Goal: Information Seeking & Learning: Learn about a topic

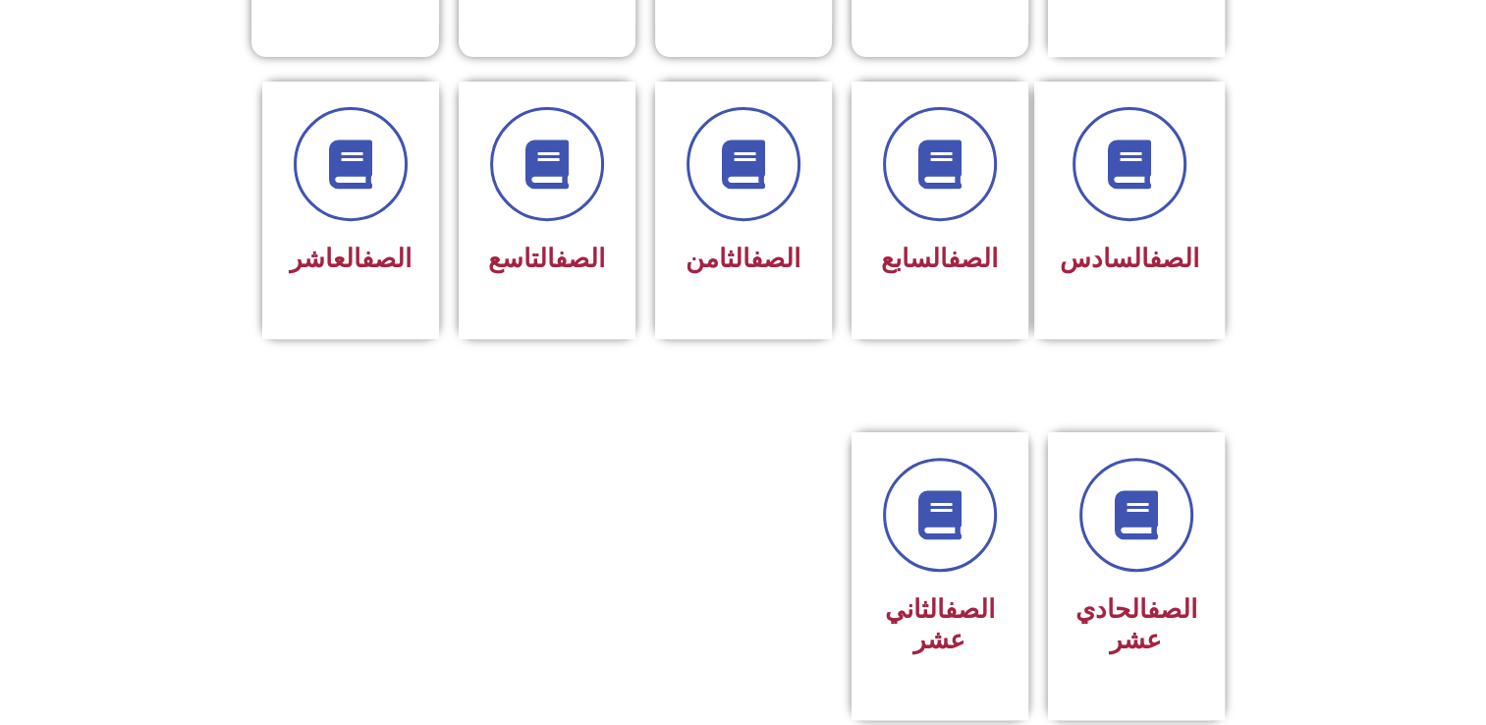
scroll to position [813, 0]
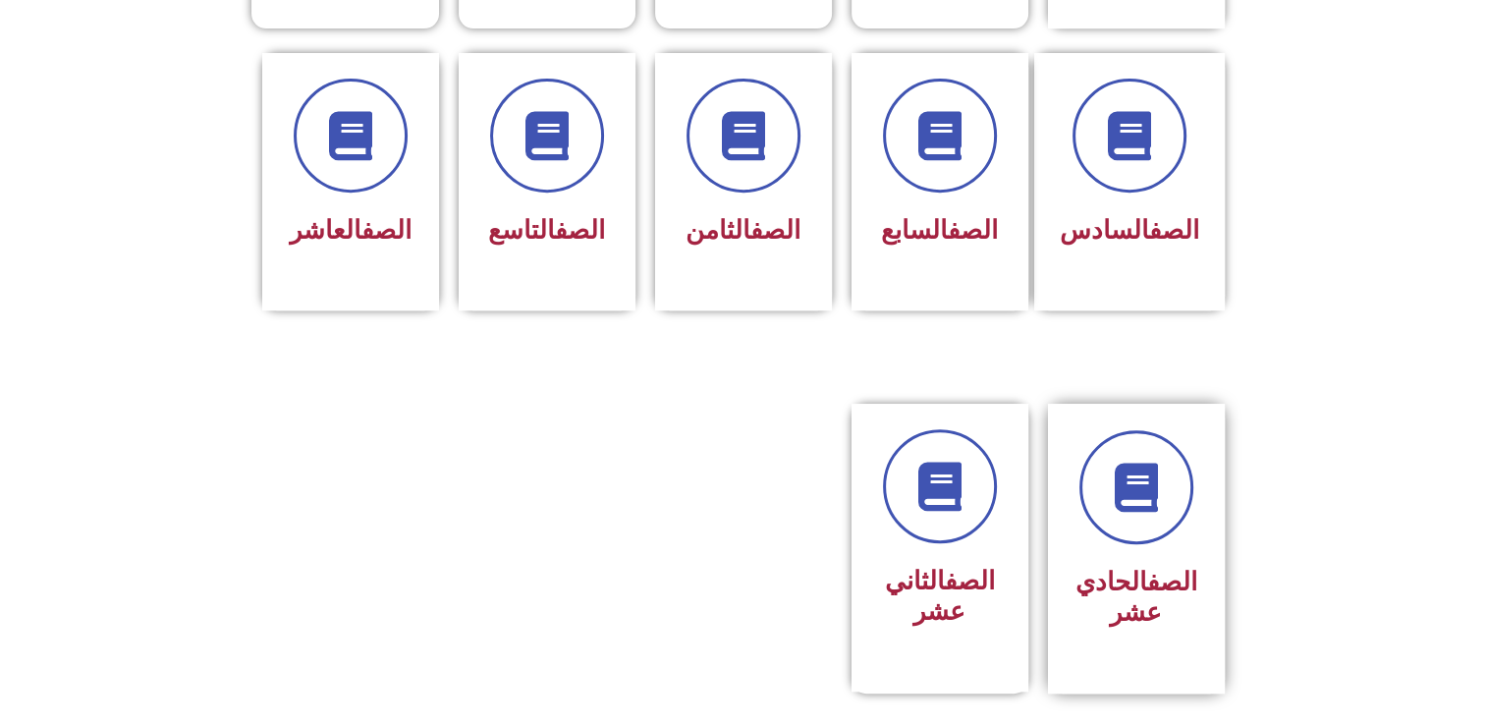
click at [1063, 523] on div "الصف الحادي عشر" at bounding box center [1136, 549] width 177 height 290
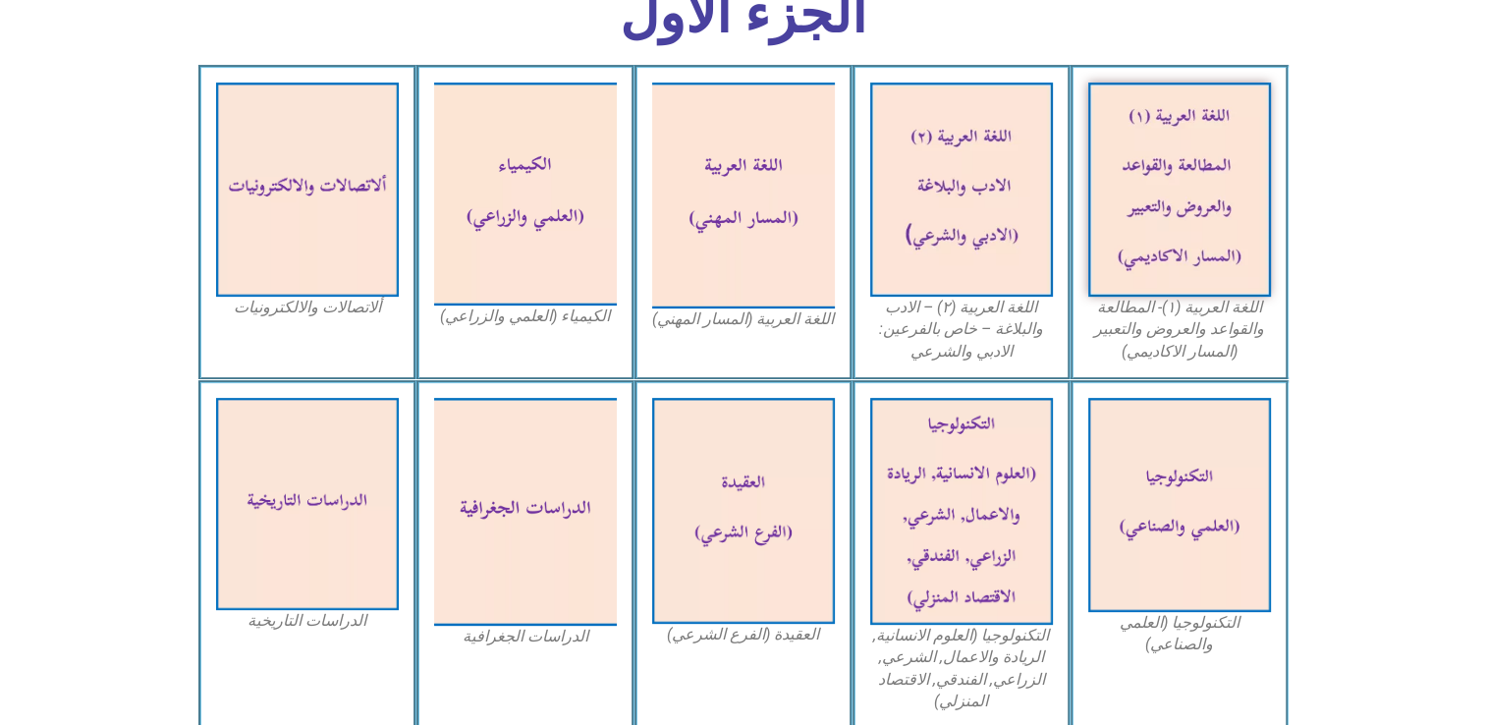
scroll to position [619, 0]
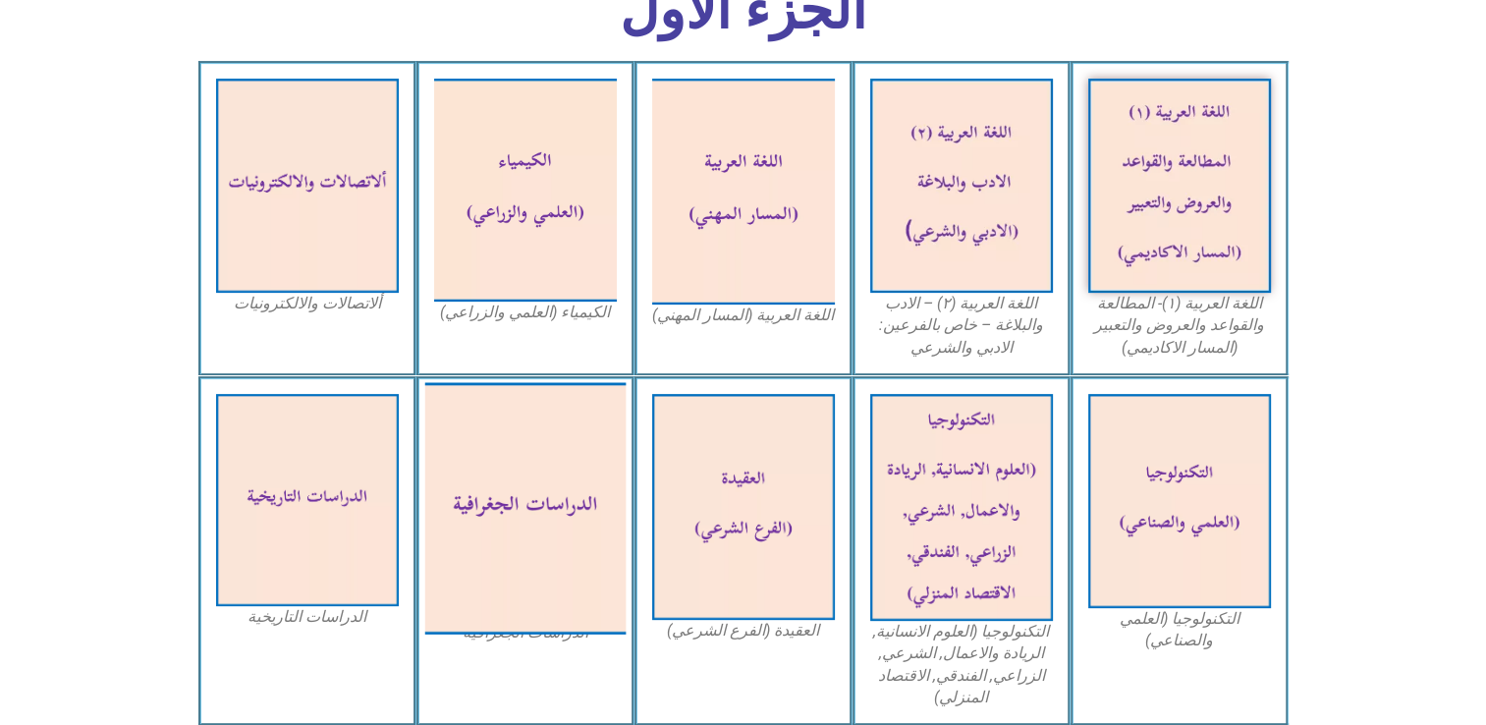
click at [571, 580] on img at bounding box center [524, 507] width 201 height 251
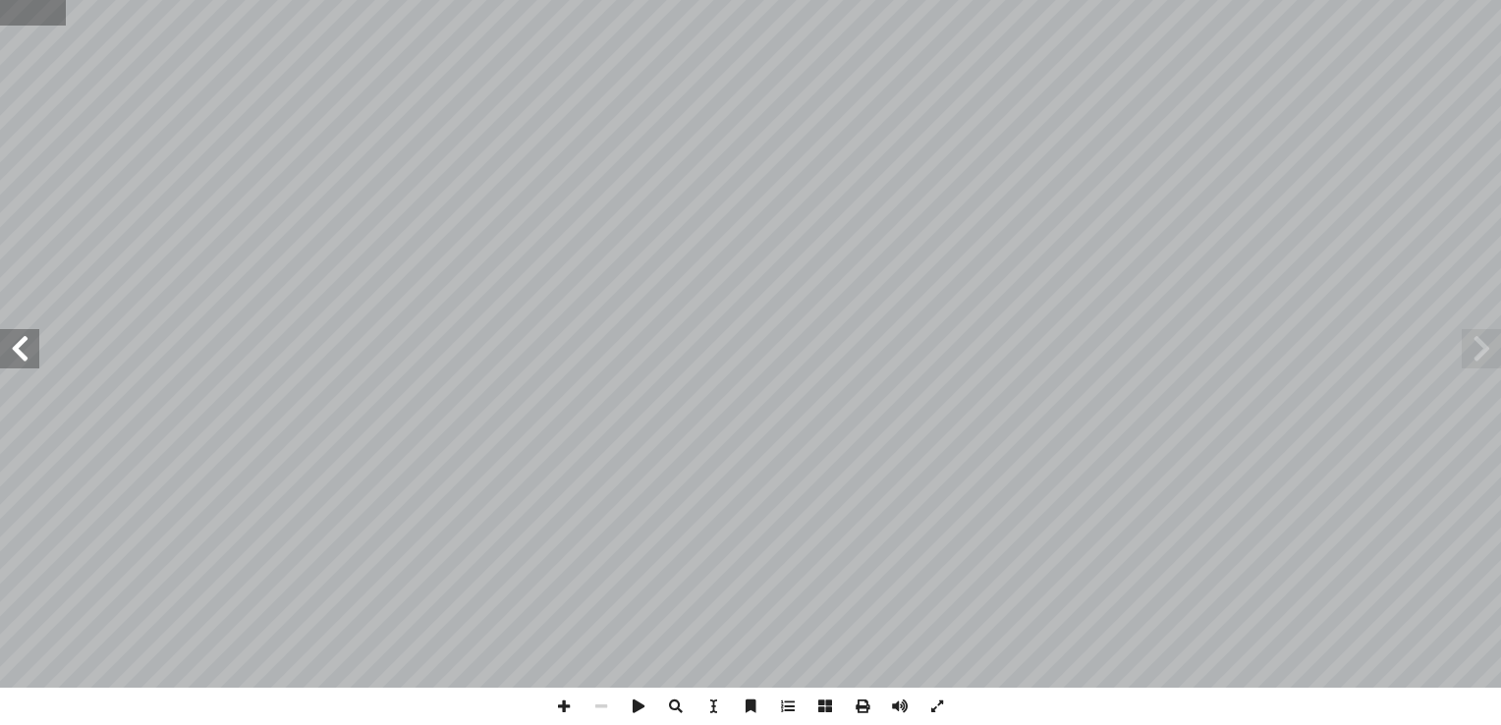
click at [52, 16] on input "text" at bounding box center [33, 13] width 66 height 26
type input "**"
click at [27, 367] on span at bounding box center [19, 348] width 39 height 39
click at [562, 709] on span at bounding box center [563, 706] width 37 height 37
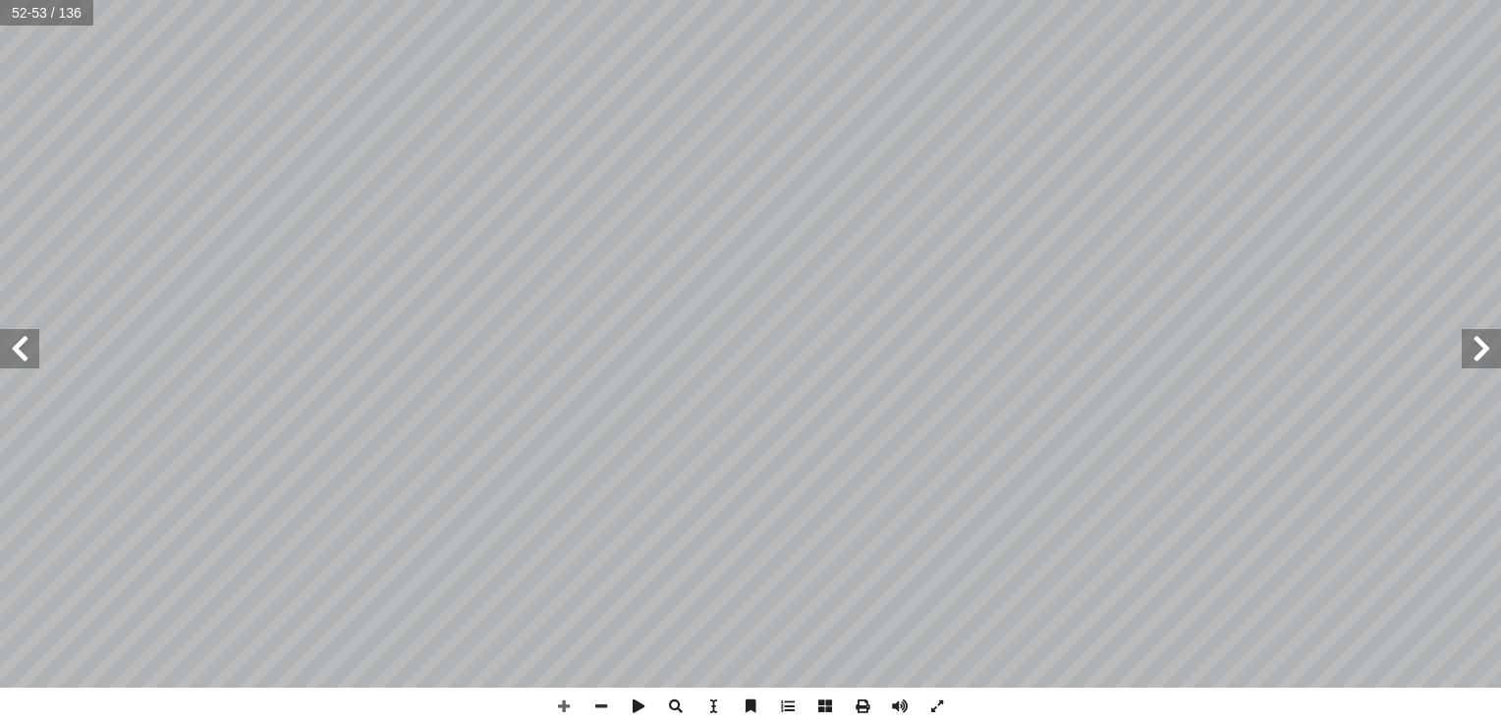
click at [1175, 482] on div "٤ 8 مس: ّ ل ظاهرة كسوف الش ُّ ٣- تشك : نشاط 4 جيب: ُ ن ّ ، ثم ُ كل، ونستنتج ّ و…" at bounding box center [750, 362] width 1501 height 725
click at [554, 713] on span at bounding box center [563, 706] width 37 height 37
click at [567, 712] on span at bounding box center [563, 706] width 37 height 37
click at [1061, 717] on div "٤ 8 مس: ّ ل ظاهرة كسوف الش ُّ ٣- تشك : نشاط 4 جيب: ُ ن ّ ، ثم ُ كل، ونستنتج ّ و…" at bounding box center [750, 362] width 1501 height 725
click at [1059, 179] on html "الصفحة الرئيسية الصف الأول الصف الثاني الصف الثالث الصف الرابع الصف الخامس الصف…" at bounding box center [750, 89] width 1501 height 179
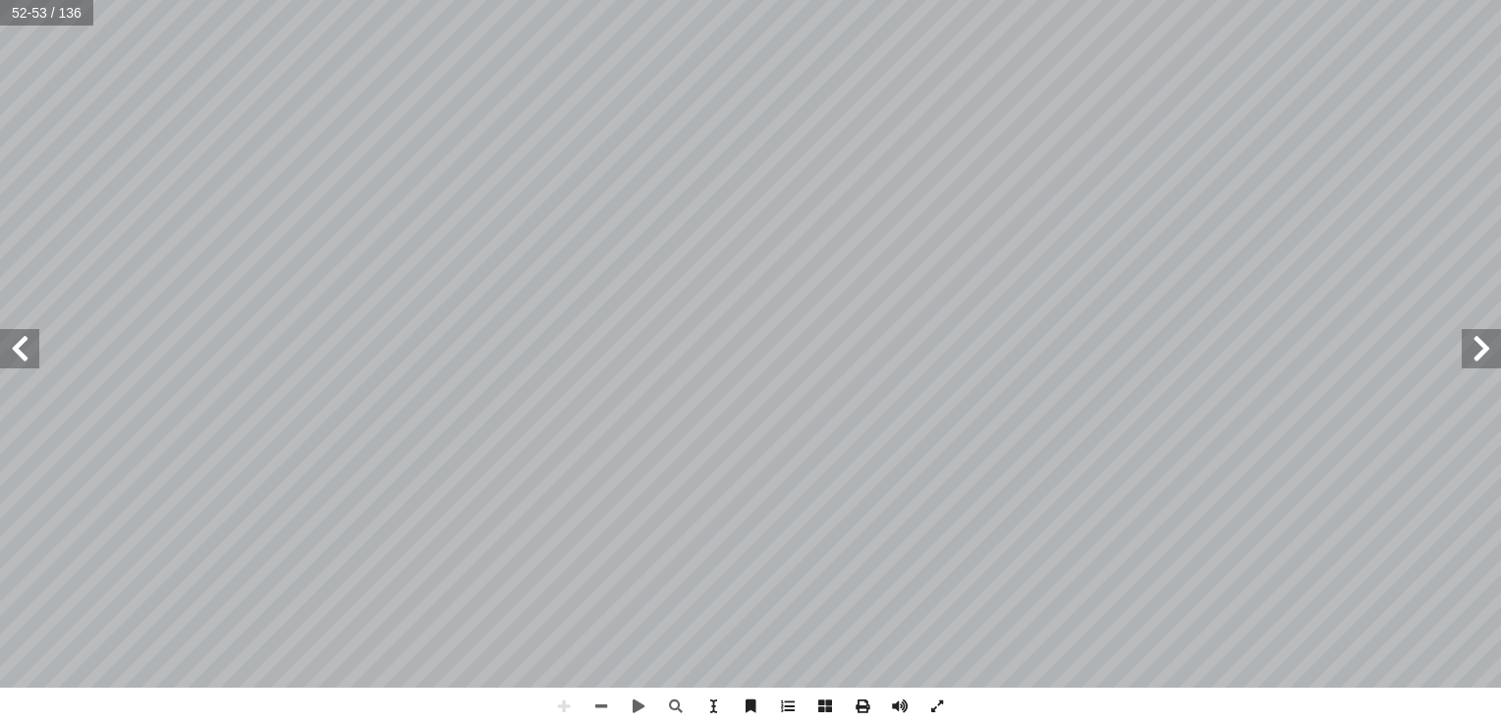
click at [1055, 714] on div "٤ 8 مس: ّ ل ظاهرة كسوف الش ُّ ٣- تشك : نشاط 4 جيب: ُ ن ّ ، ثم ُ كل، ونستنتج ّ و…" at bounding box center [750, 362] width 1501 height 725
click at [550, 698] on span at bounding box center [563, 706] width 37 height 37
click at [557, 705] on span at bounding box center [563, 706] width 37 height 37
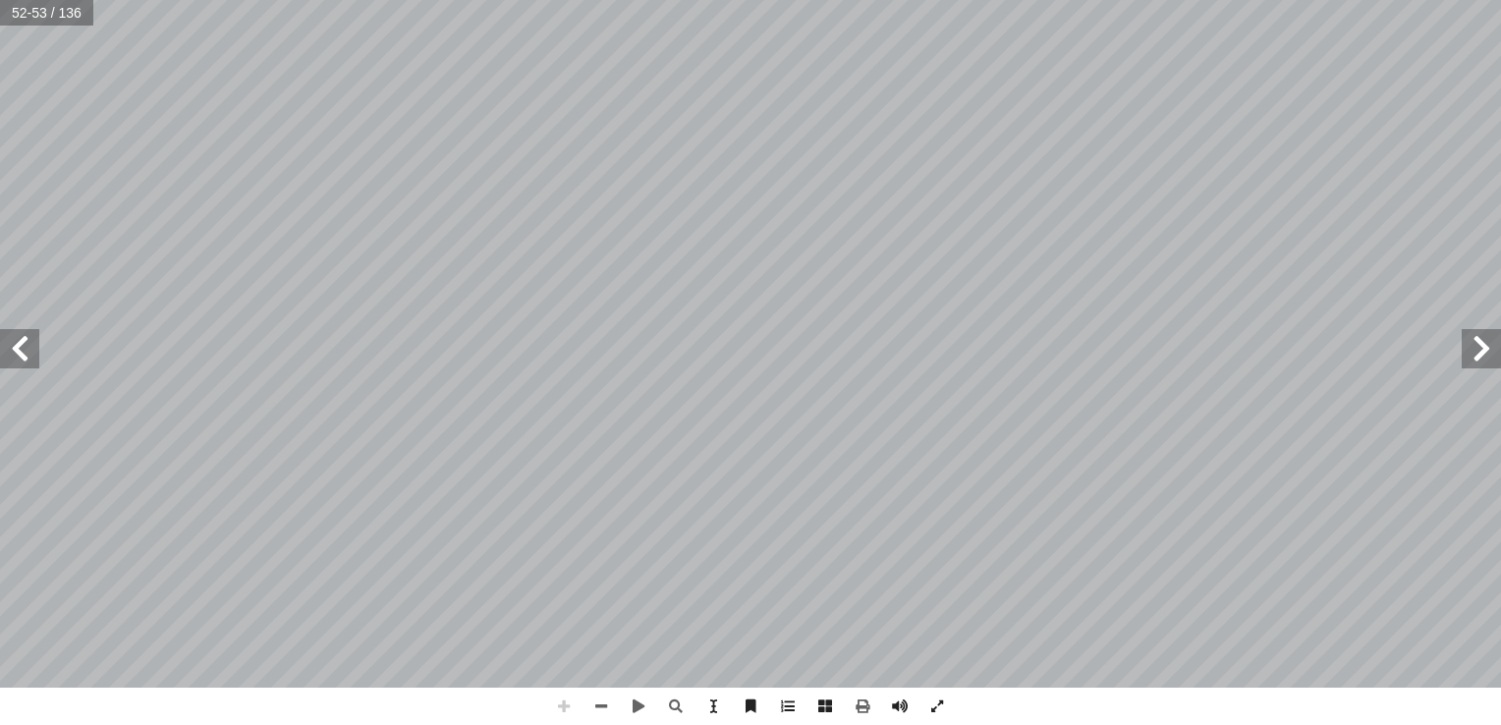
click at [557, 705] on span at bounding box center [563, 706] width 37 height 37
click at [31, 355] on span at bounding box center [19, 348] width 39 height 39
click at [563, 708] on span at bounding box center [563, 706] width 37 height 37
click at [762, 179] on html "الصفحة الرئيسية الصف الأول الصف الثاني الصف الثالث الصف الرابع الصف الخامس الصف…" at bounding box center [750, 89] width 1501 height 179
click at [564, 709] on span at bounding box center [563, 706] width 37 height 37
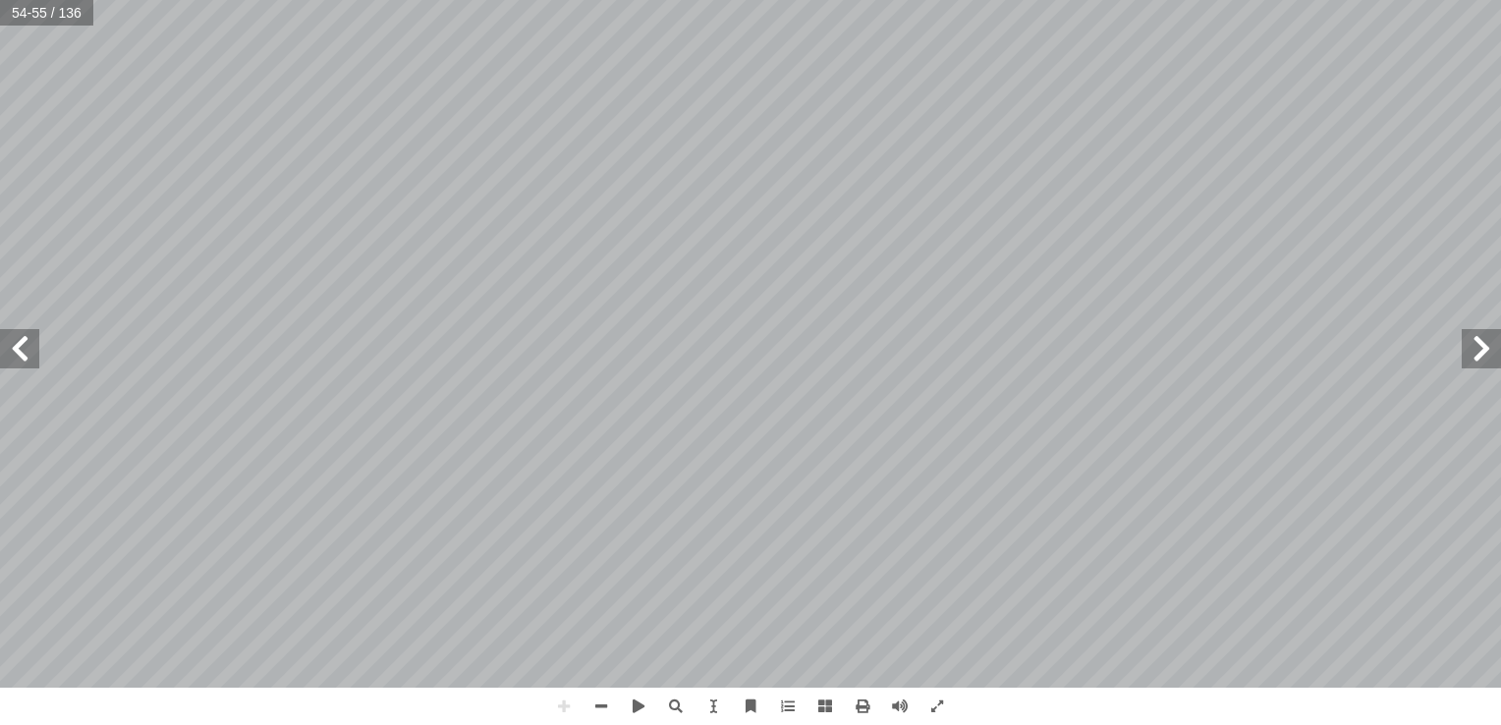
click at [1500, 179] on html "الصفحة الرئيسية الصف الأول الصف الثاني الصف الثالث الصف الرابع الصف الخامس الصف…" at bounding box center [750, 89] width 1501 height 179
click at [7, 351] on span at bounding box center [19, 348] width 39 height 39
click at [566, 709] on span at bounding box center [563, 706] width 37 height 37
click at [1472, 351] on span at bounding box center [1481, 348] width 39 height 39
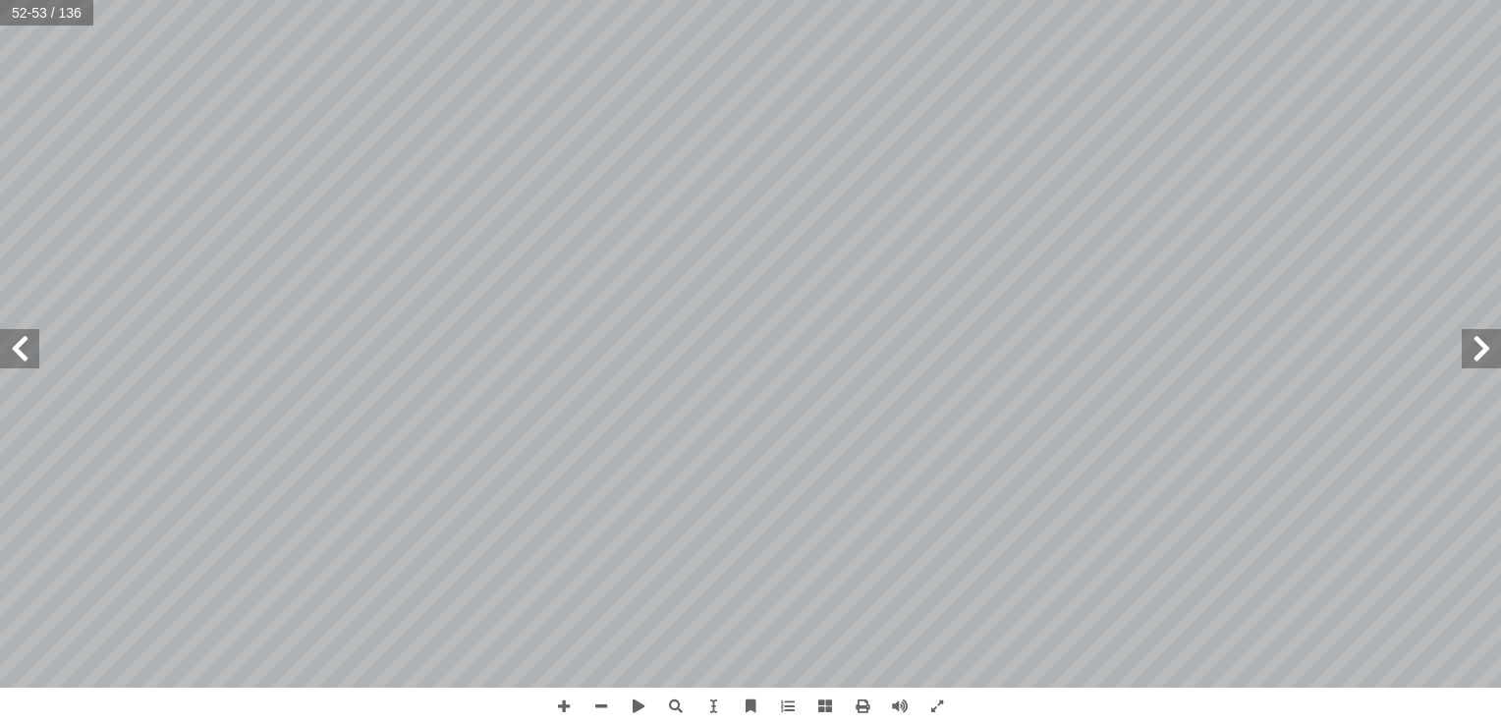
click at [24, 356] on span at bounding box center [19, 348] width 39 height 39
click at [1487, 348] on span at bounding box center [1481, 348] width 39 height 39
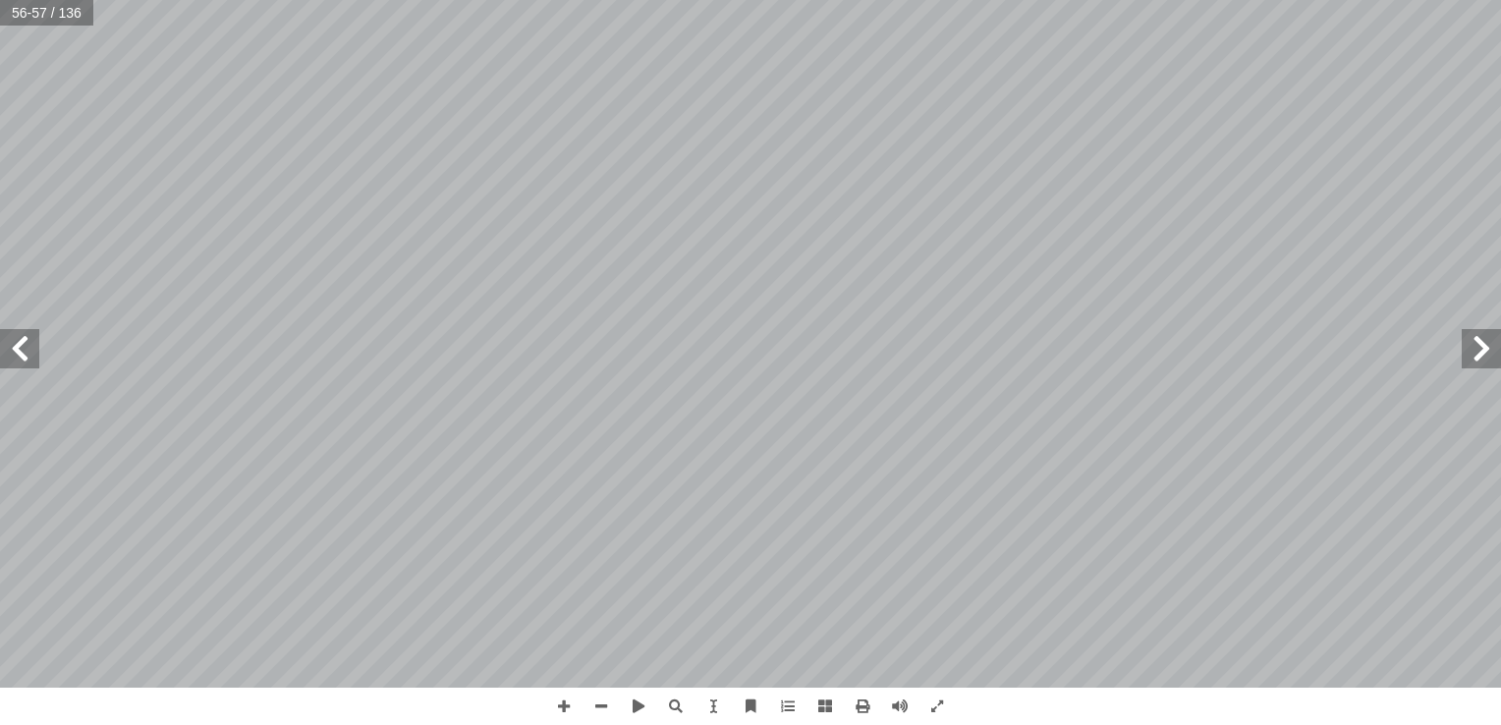
click at [1487, 356] on span at bounding box center [1481, 348] width 39 height 39
click at [1481, 342] on span at bounding box center [1481, 348] width 39 height 39
click at [18, 358] on span at bounding box center [19, 348] width 39 height 39
click at [1465, 332] on span at bounding box center [1481, 348] width 39 height 39
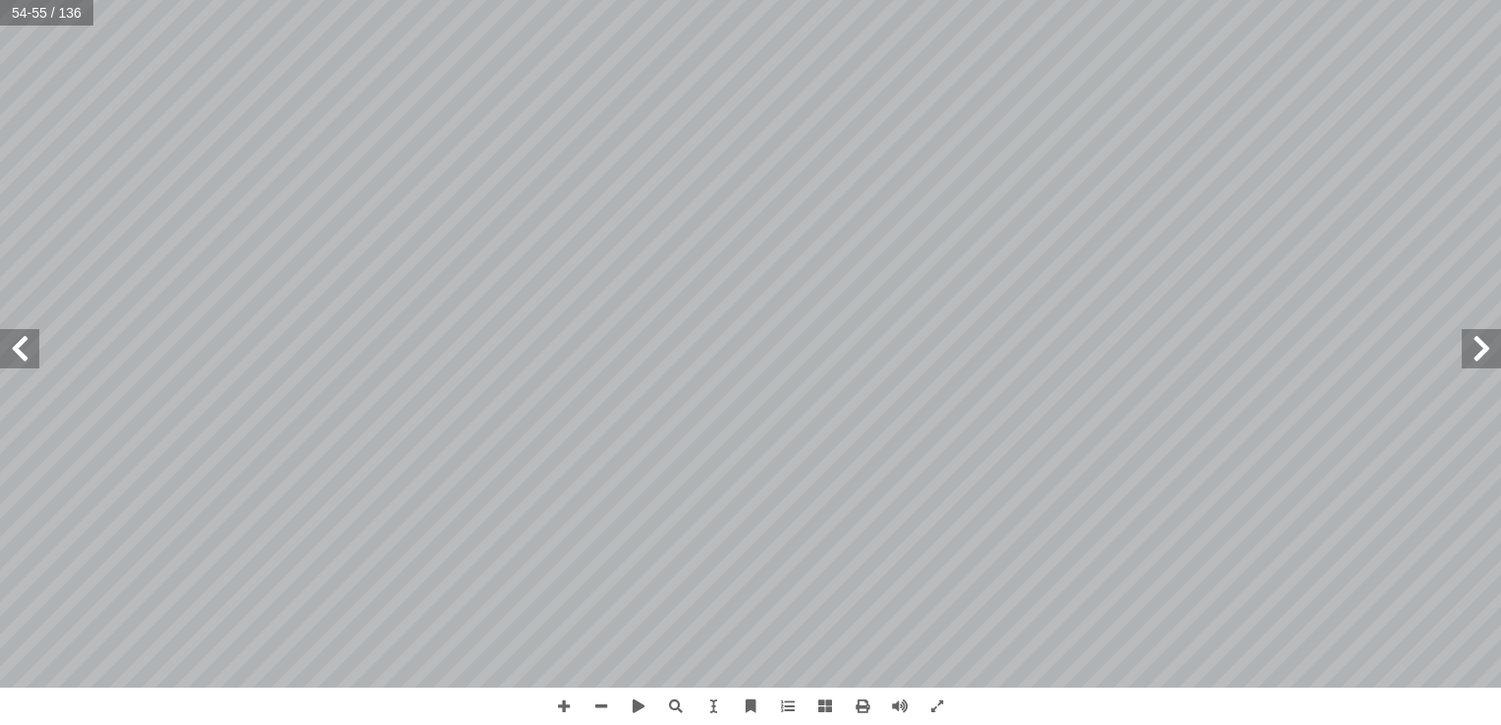
click at [1482, 347] on span at bounding box center [1481, 348] width 39 height 39
click at [35, 363] on span at bounding box center [19, 348] width 39 height 39
click at [1481, 340] on span at bounding box center [1481, 348] width 39 height 39
click at [1492, 357] on span at bounding box center [1481, 348] width 39 height 39
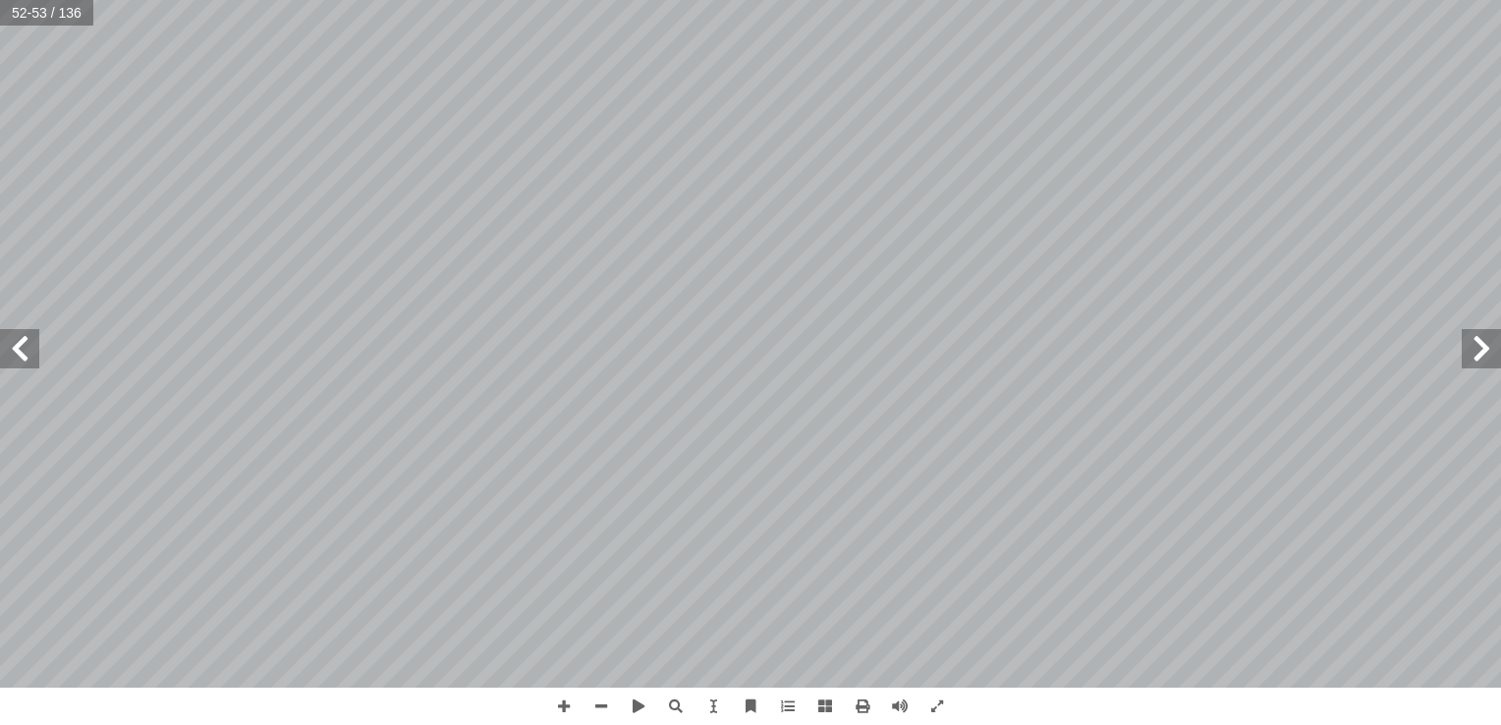
click at [31, 366] on span at bounding box center [19, 348] width 39 height 39
